Goal: Task Accomplishment & Management: Manage account settings

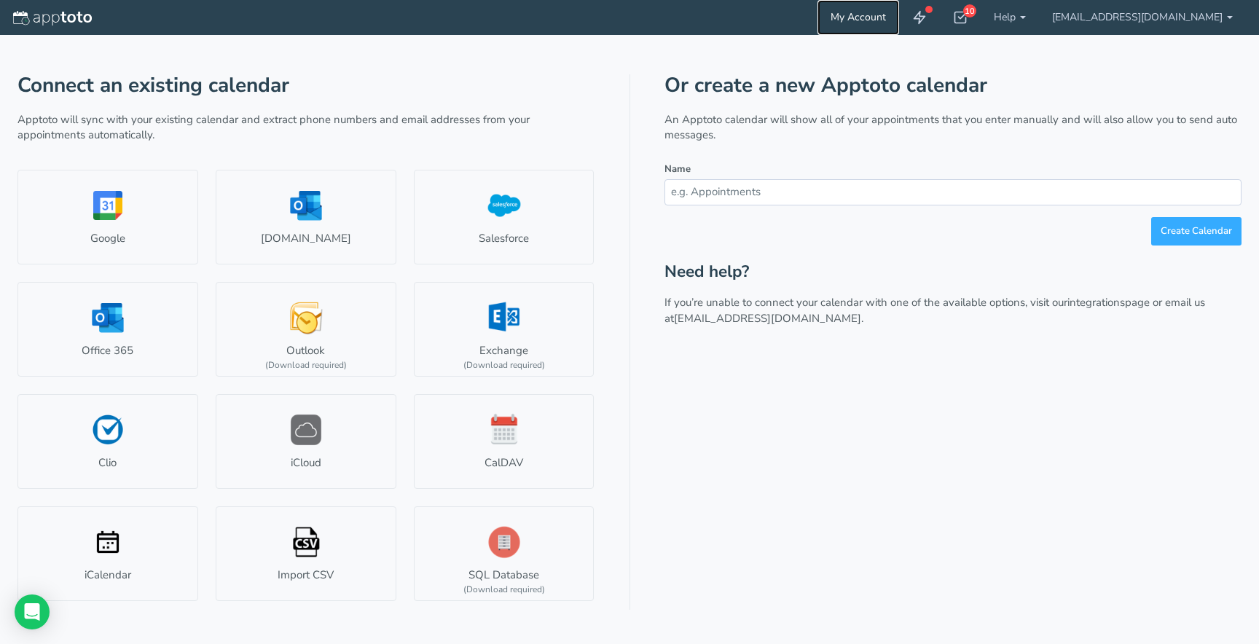
click at [860, 20] on link "My Account" at bounding box center [859, 17] width 82 height 35
click at [922, 17] on icon at bounding box center [919, 17] width 15 height 15
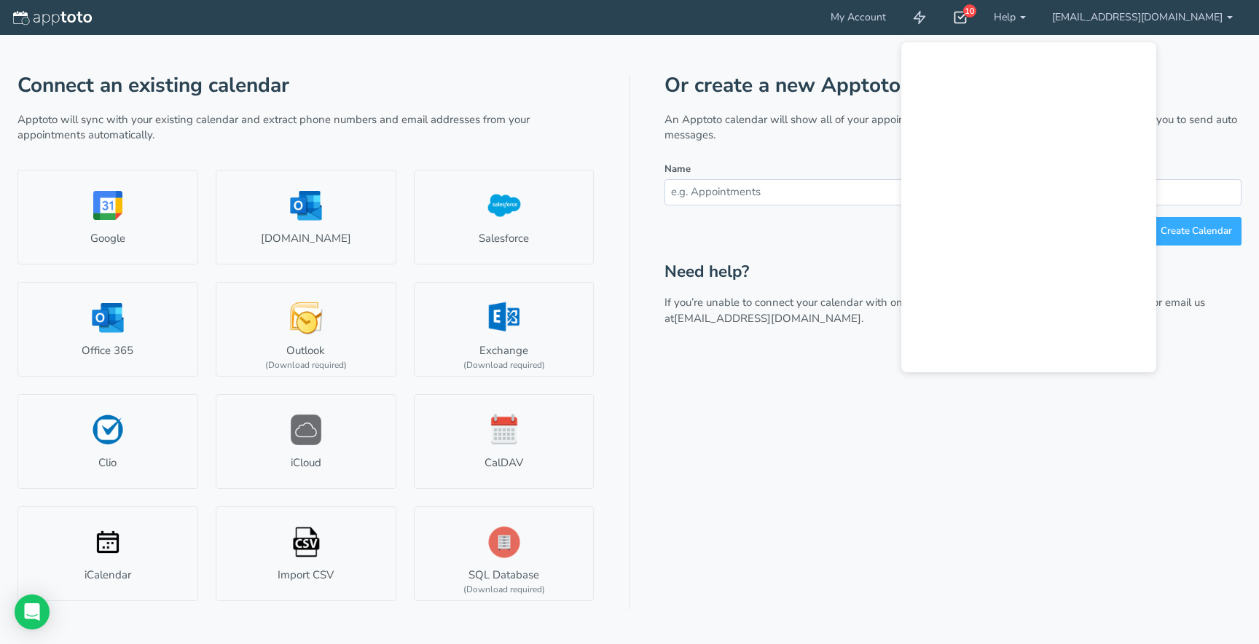
click at [957, 15] on use at bounding box center [961, 17] width 12 height 11
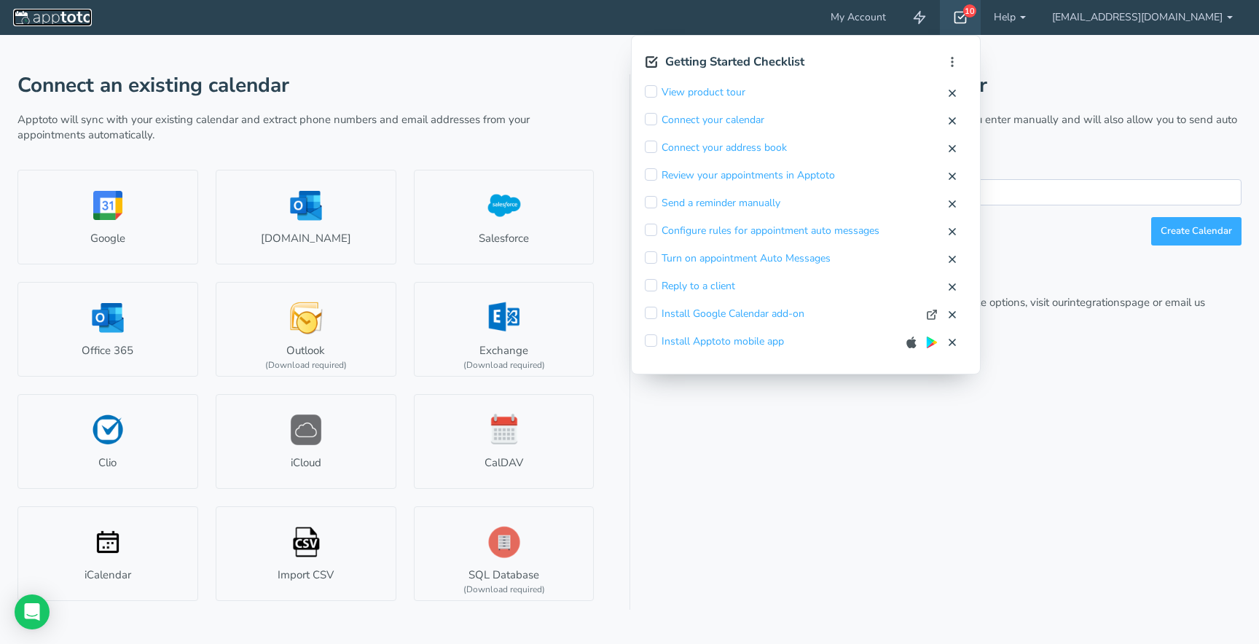
click at [47, 12] on img at bounding box center [52, 18] width 79 height 15
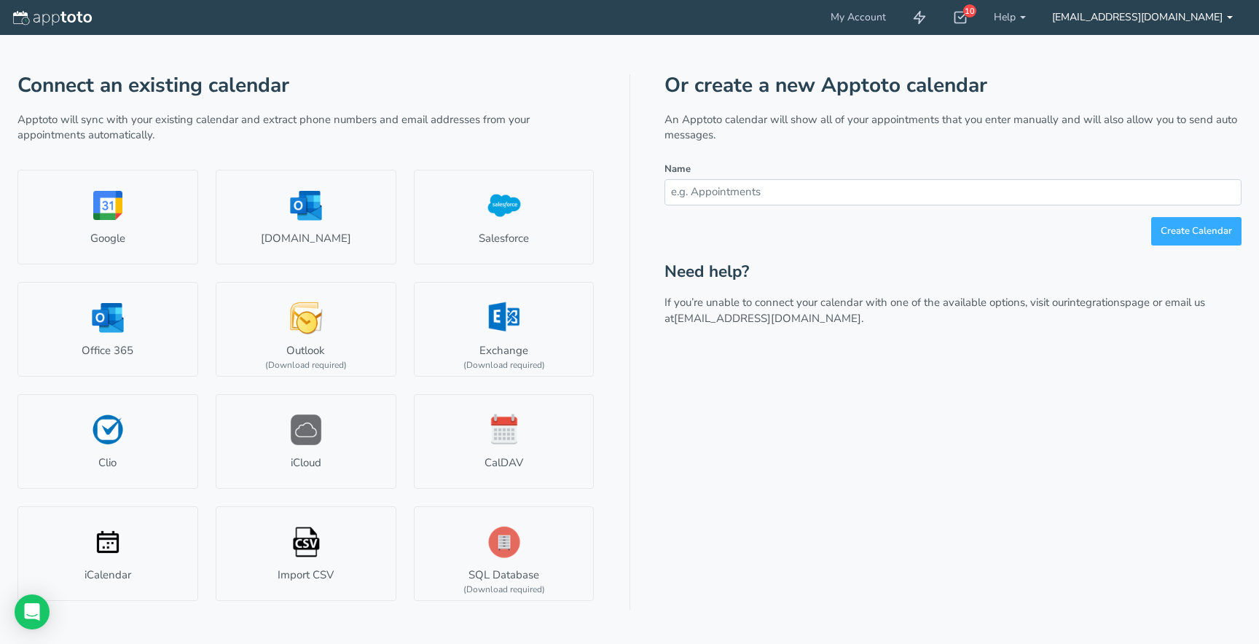
click at [1096, 15] on link "[EMAIL_ADDRESS][DOMAIN_NAME]" at bounding box center [1142, 17] width 207 height 35
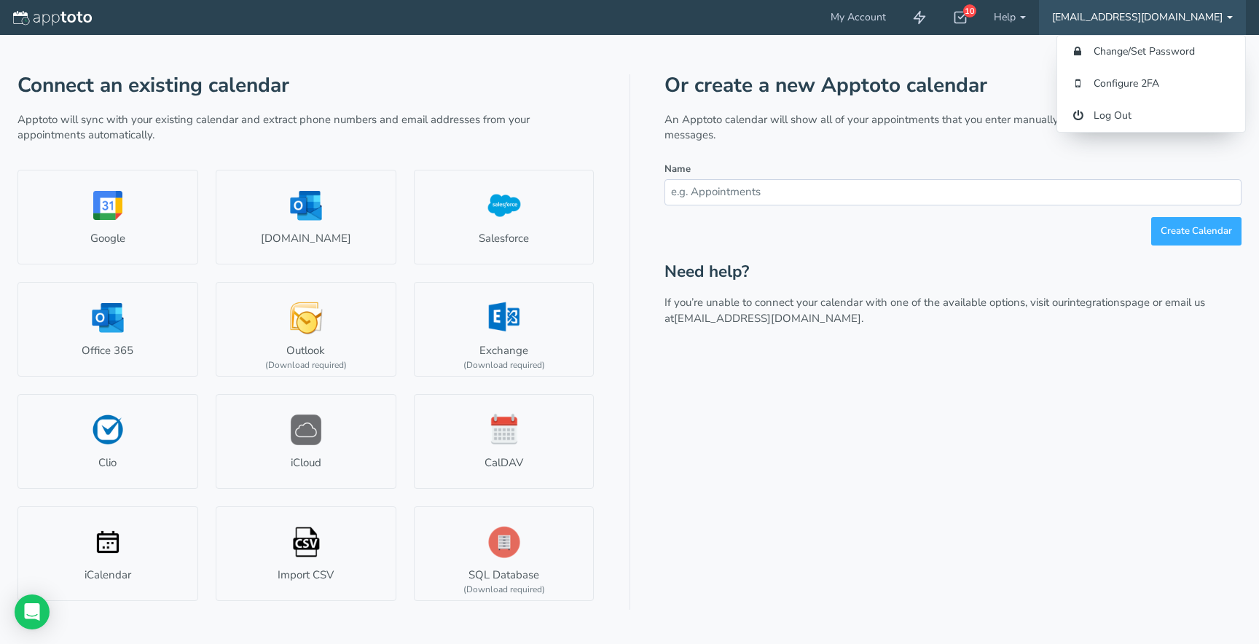
click at [1096, 15] on link "[EMAIL_ADDRESS][DOMAIN_NAME]" at bounding box center [1142, 17] width 207 height 35
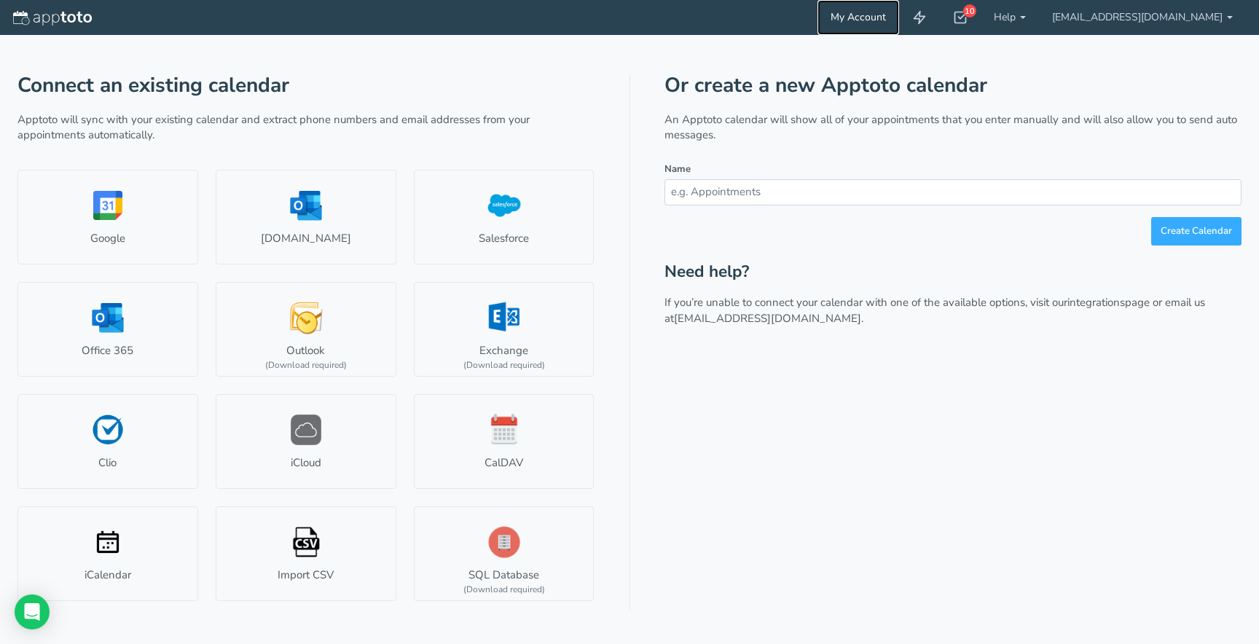
click at [868, 17] on link "My Account" at bounding box center [859, 17] width 82 height 35
click at [1149, 20] on link "[EMAIL_ADDRESS][DOMAIN_NAME]" at bounding box center [1142, 17] width 207 height 35
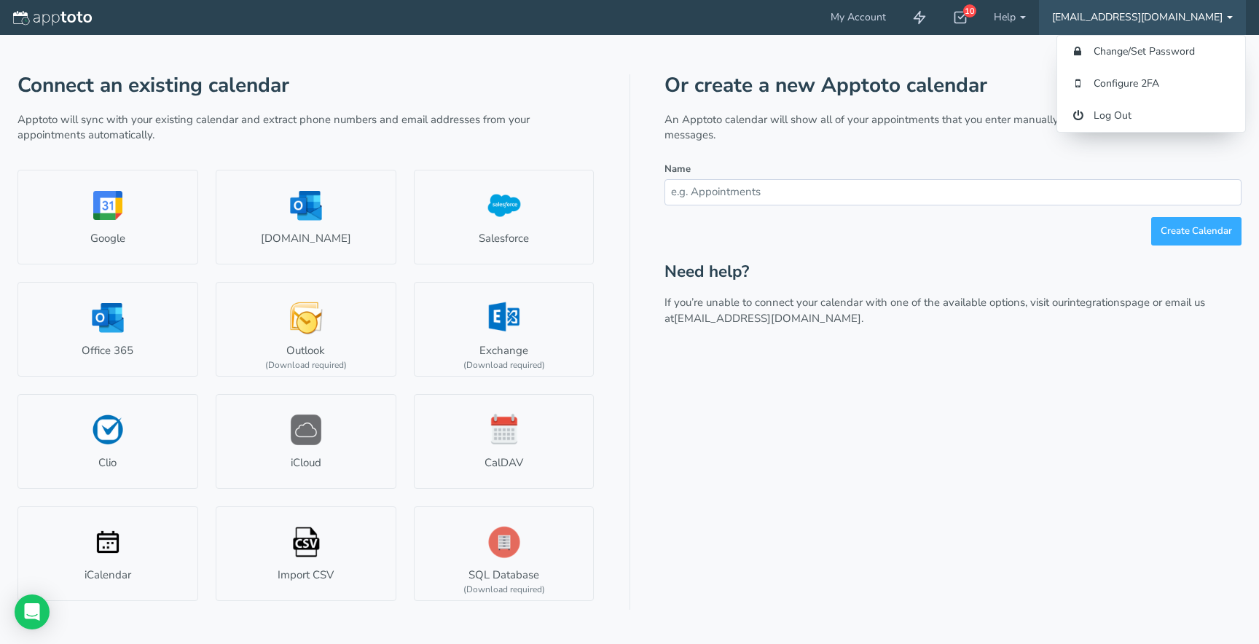
click at [1148, 17] on link "[EMAIL_ADDRESS][DOMAIN_NAME]" at bounding box center [1142, 17] width 207 height 35
